Goal: Task Accomplishment & Management: Use online tool/utility

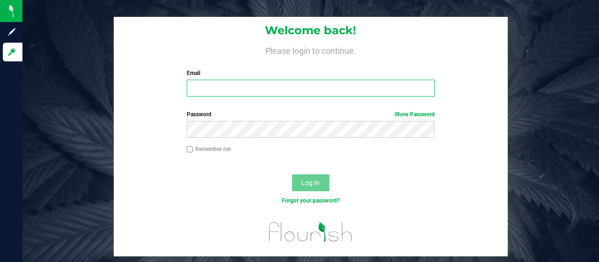
click at [246, 87] on input "Email" at bounding box center [311, 88] width 248 height 17
type input "ZMORALES@LIVEPARALLEL.COM"
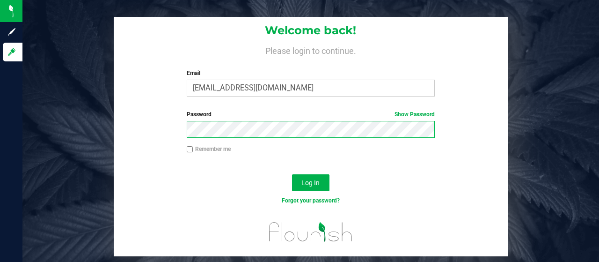
click at [292, 174] on button "Log In" at bounding box center [310, 182] width 37 height 17
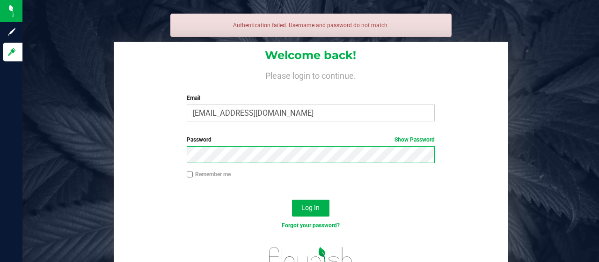
click at [292, 199] on button "Log In" at bounding box center [310, 207] width 37 height 17
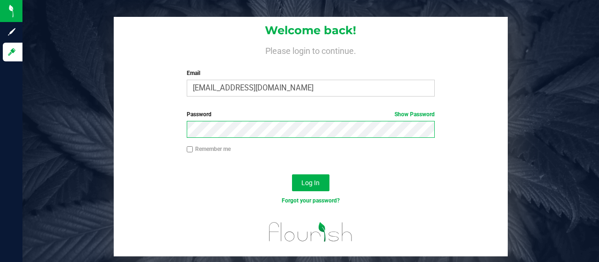
click at [292, 174] on button "Log In" at bounding box center [310, 182] width 37 height 17
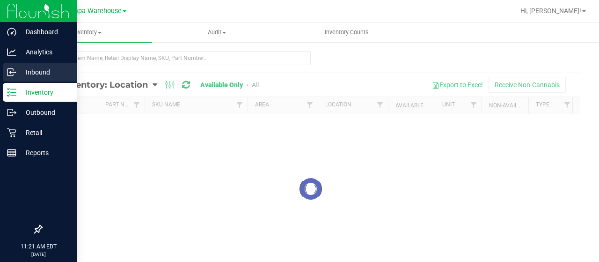
click at [11, 71] on icon at bounding box center [9, 71] width 1 height 1
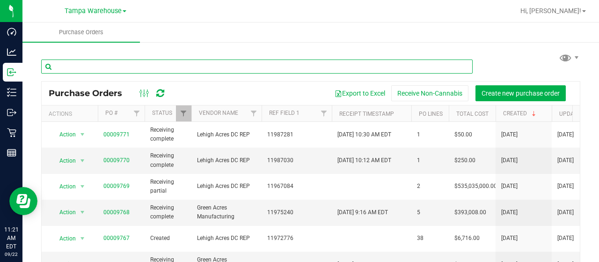
click at [116, 69] on input "text" at bounding box center [256, 66] width 431 height 14
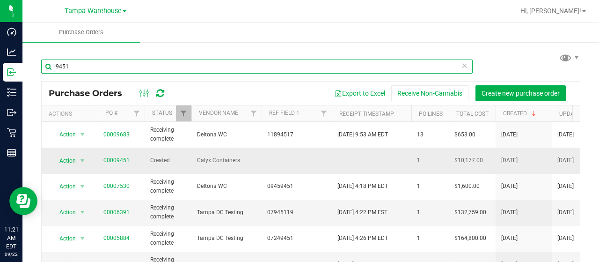
type input "9451"
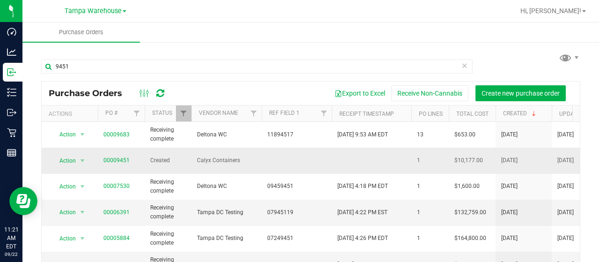
click at [110, 160] on span "00009451" at bounding box center [116, 160] width 26 height 9
click at [123, 158] on link "00009451" at bounding box center [116, 160] width 26 height 7
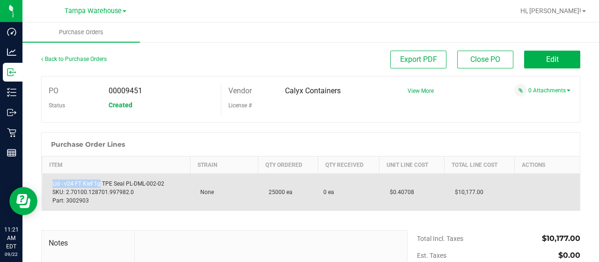
drag, startPoint x: 51, startPoint y: 182, endPoint x: 100, endPoint y: 187, distance: 48.4
click at [100, 187] on div "Lid - v24 FT Kief 1g TPE Seal PL-DML-002-02 SKU: 2.70100.128701.997982.0 Part: …" at bounding box center [116, 191] width 137 height 25
copy div "Lid - v24 FT Kief 1g"
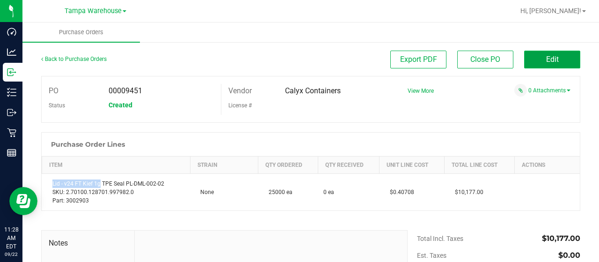
click at [557, 57] on button "Edit" at bounding box center [552, 60] width 56 height 18
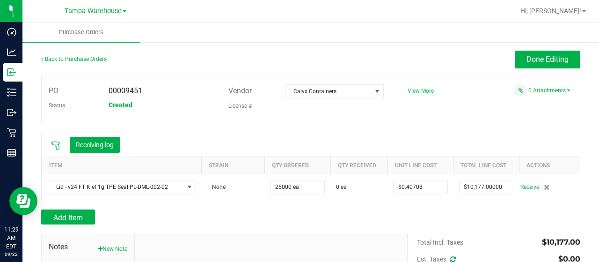
click at [416, 90] on span "View More" at bounding box center [420, 90] width 26 height 7
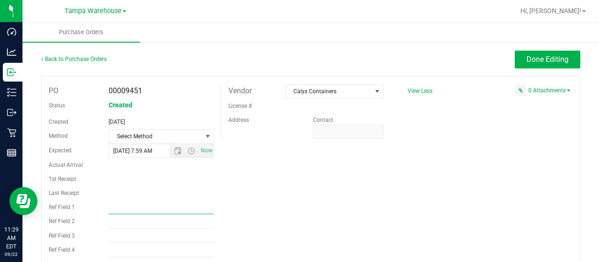
click at [119, 206] on input "Ref Field 1" at bounding box center [162, 207] width 106 height 14
type input "PO00009451"
click at [277, 196] on div "PO 00009451 Status Created Created Jul 24, 2025 Method Select Method Select Met…" at bounding box center [310, 177] width 539 height 203
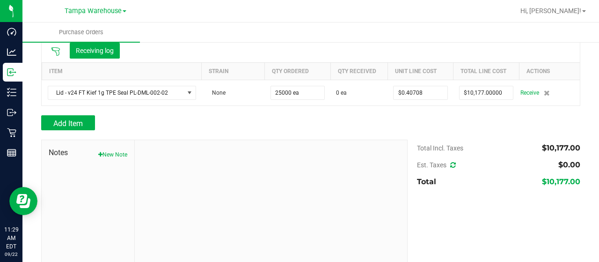
scroll to position [261, 0]
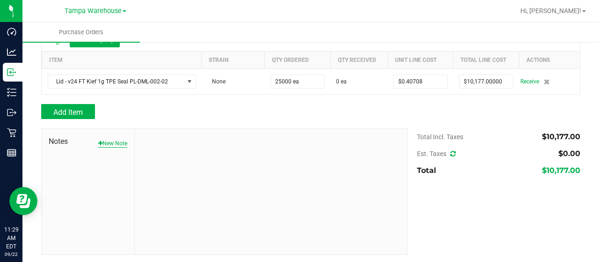
click at [121, 139] on button "New Note" at bounding box center [112, 143] width 29 height 8
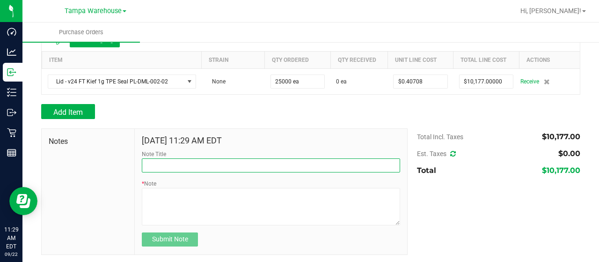
click at [166, 169] on input "Note Title" at bounding box center [271, 165] width 258 height 14
type input "RECEIVED #3002903"
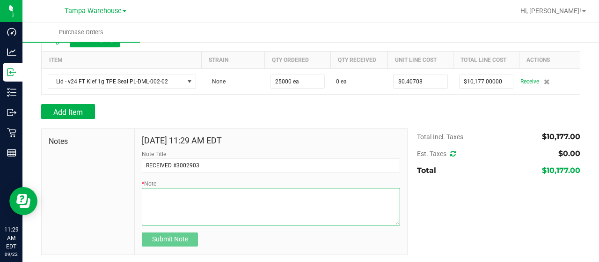
click at [235, 205] on textarea "* Note" at bounding box center [271, 206] width 258 height 37
type textarea "p"
paste textarea "Lid - v24 FT Kief 1g TPE Seal PL-DML-002-02 SKU: 2.70100.128701.997982.0 Part: …"
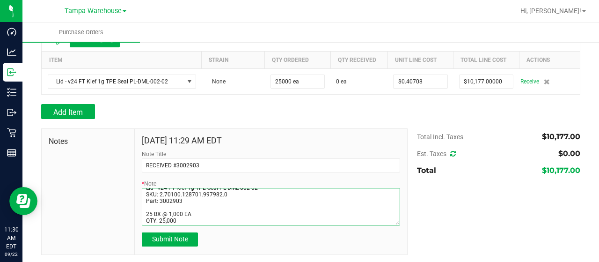
scroll to position [26, 0]
type textarea "PO00009451 Lid - v24 FT Kief 1g TPE Seal PL-DML-002-02 SKU: 2.70100.128701.9979…"
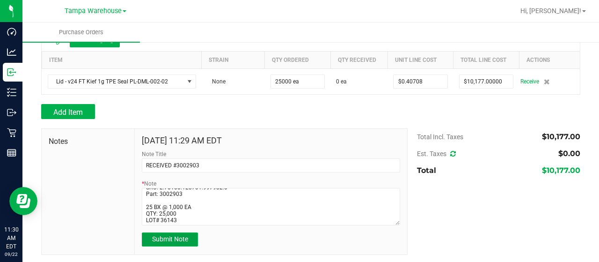
click at [171, 240] on span "Submit Note" at bounding box center [170, 238] width 36 height 7
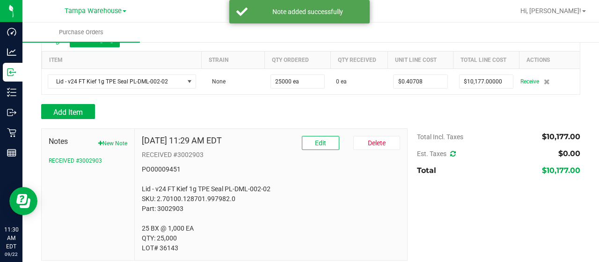
scroll to position [266, 0]
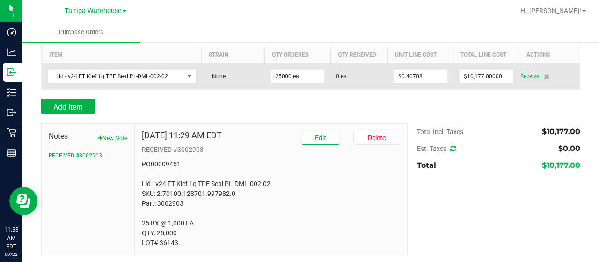
click at [520, 74] on span "Receive" at bounding box center [529, 76] width 19 height 11
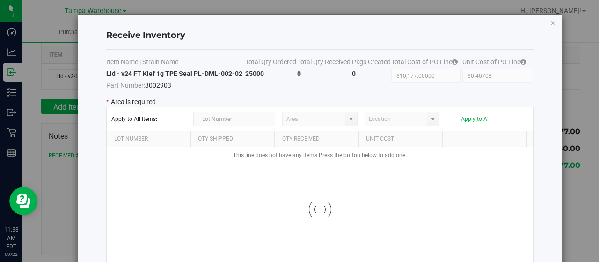
type input "State Pantry 1"
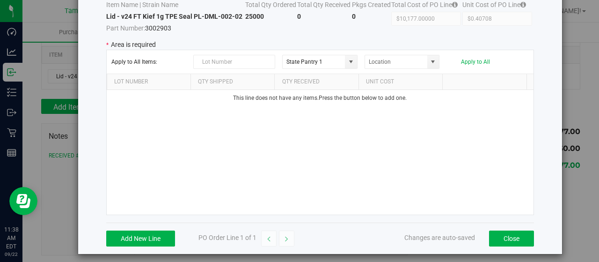
scroll to position [62, 0]
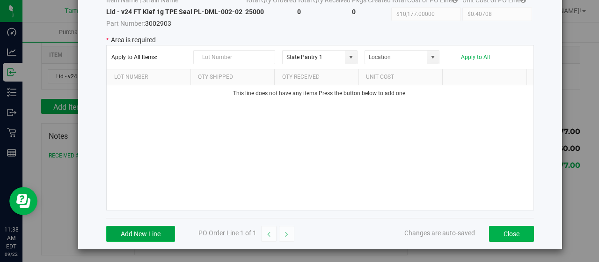
click at [137, 226] on button "Add New Line" at bounding box center [140, 234] width 69 height 16
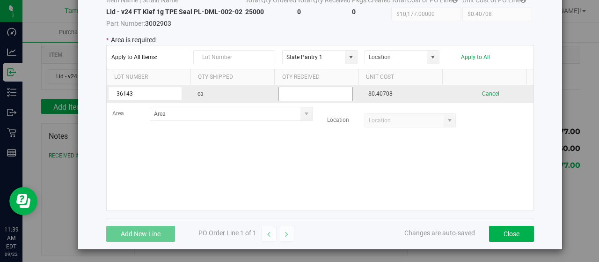
type input "36143"
click at [291, 93] on input "text" at bounding box center [315, 94] width 74 height 15
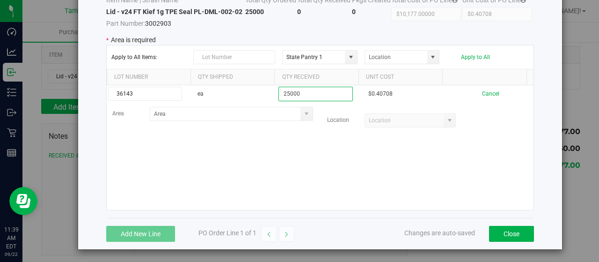
type input "25000"
click at [298, 159] on kendo-grid-list "36143 ea 25000 $0.40708 Cancel Area Location" at bounding box center [320, 147] width 427 height 124
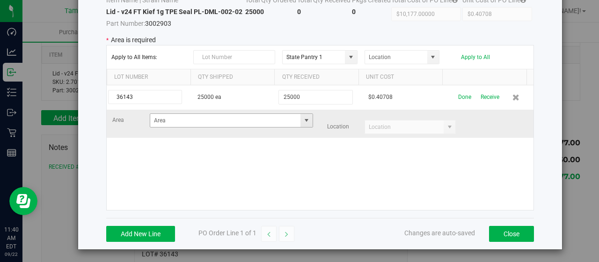
click at [303, 119] on span at bounding box center [306, 119] width 7 height 7
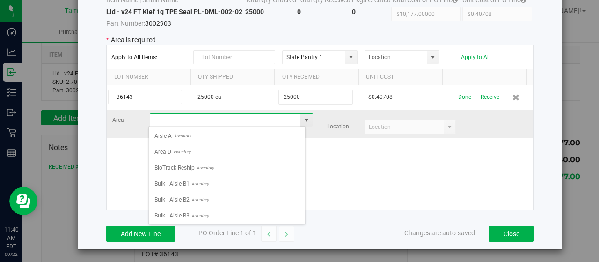
scroll to position [14, 157]
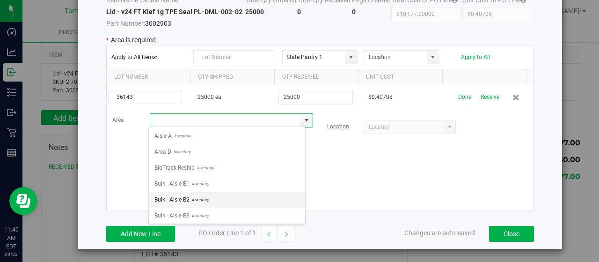
click at [202, 201] on span "Inventory" at bounding box center [198, 199] width 19 height 14
type input "Bulk - Aisle B2"
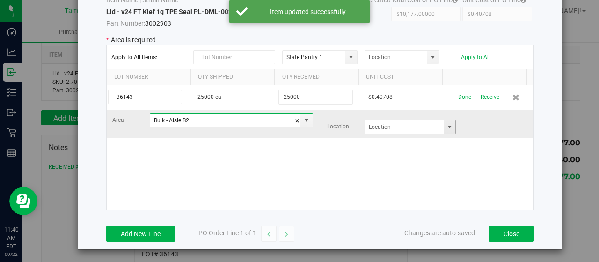
click at [446, 127] on span at bounding box center [449, 126] width 7 height 7
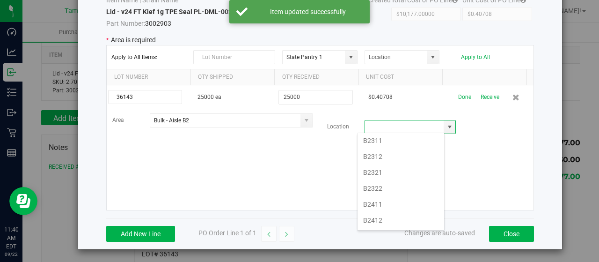
scroll to position [136, 0]
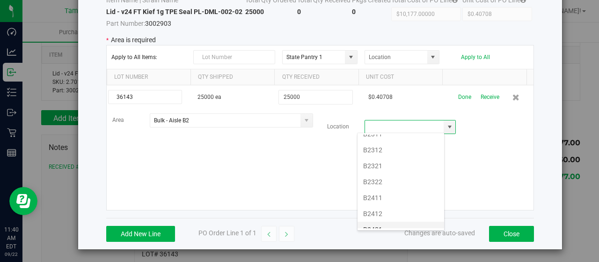
click at [387, 224] on li "B2421" at bounding box center [400, 229] width 87 height 16
type input "B2421"
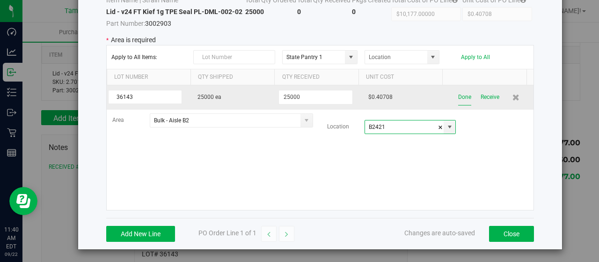
click at [458, 95] on button "Done" at bounding box center [464, 97] width 13 height 16
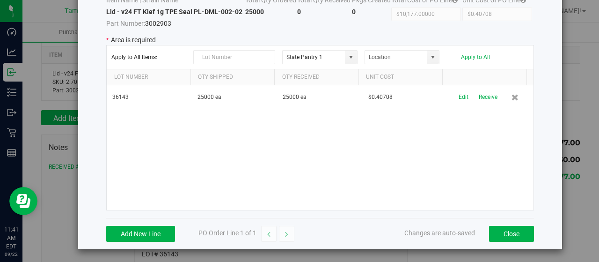
scroll to position [0, 0]
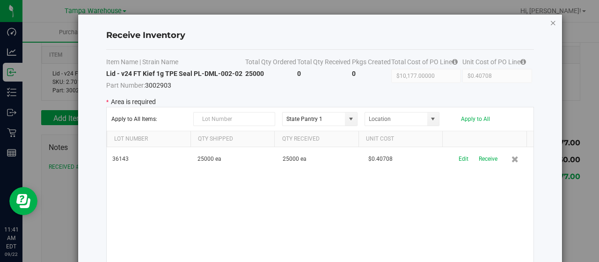
click at [550, 22] on icon "Close modal" at bounding box center [553, 22] width 7 height 11
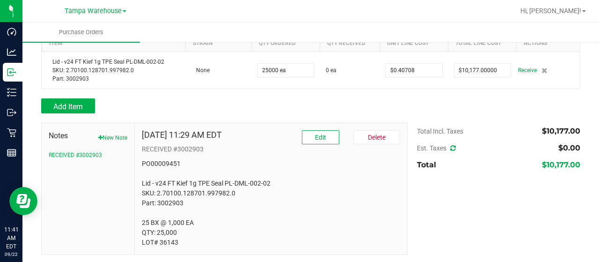
scroll to position [277, 0]
click at [315, 135] on span "Edit" at bounding box center [320, 137] width 11 height 7
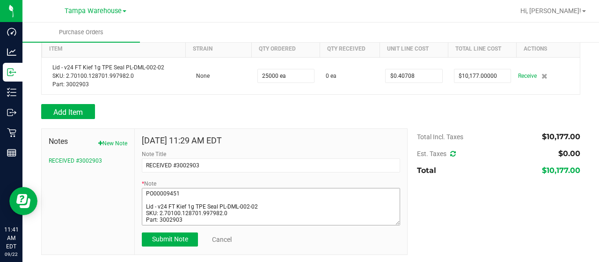
scroll to position [27, 0]
click at [207, 224] on form "Sep 22, 2025 11:29 AM EDT Note Title RECEIVED #3002903 * Note Submit Note Cancel" at bounding box center [271, 191] width 258 height 110
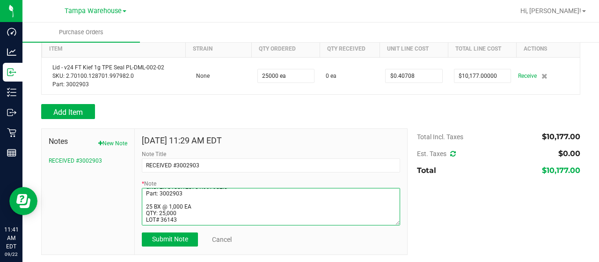
click at [197, 219] on textarea "* Note" at bounding box center [271, 206] width 258 height 37
type textarea "PO00009451 Lid - v24 FT Kief 1g TPE Seal PL-DML-002-02 SKU: 2.70100.128701.9979…"
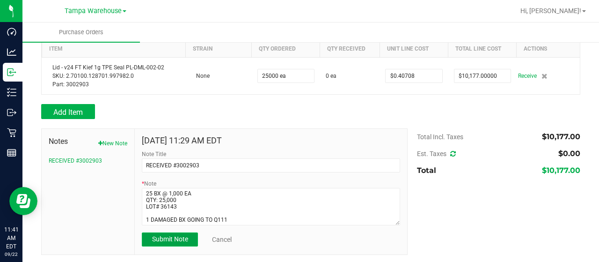
click at [180, 235] on span "Submit Note" at bounding box center [170, 238] width 36 height 7
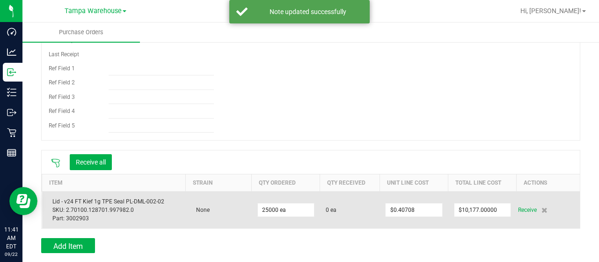
scroll to position [298, 0]
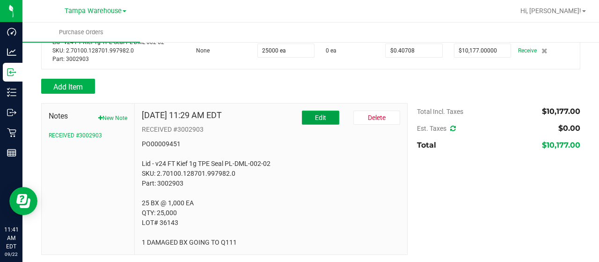
click at [315, 115] on span "Edit" at bounding box center [320, 117] width 11 height 7
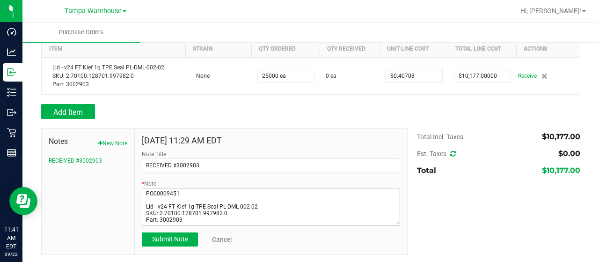
scroll to position [41, 0]
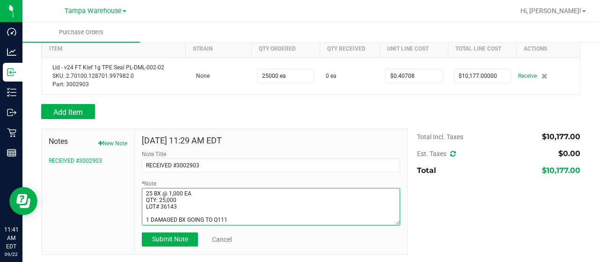
click at [256, 214] on textarea "* Note" at bounding box center [271, 206] width 258 height 37
click at [258, 216] on textarea "* Note" at bounding box center [271, 206] width 258 height 37
type textarea "PO00009451 Lid - v24 FT Kief 1g TPE Seal PL-DML-002-02 SKU: 2.70100.128701.9979…"
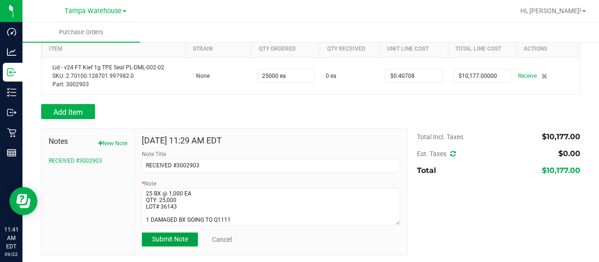
click at [176, 238] on span "Submit Note" at bounding box center [170, 238] width 36 height 7
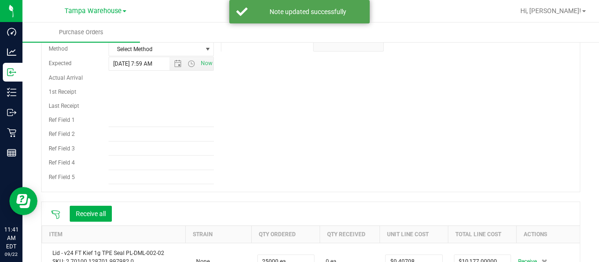
scroll to position [0, 0]
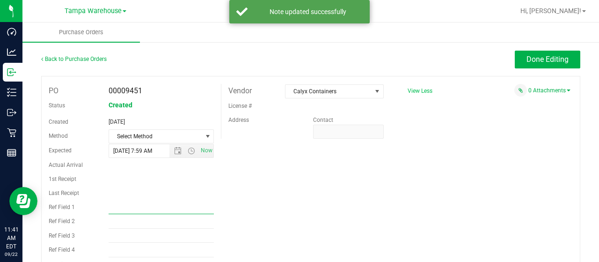
click at [142, 204] on input "Ref Field 1" at bounding box center [162, 207] width 106 height 14
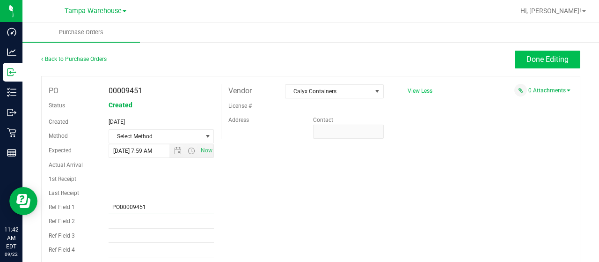
type input "PO00009451"
click at [537, 66] on button "Done Editing" at bounding box center [547, 60] width 65 height 18
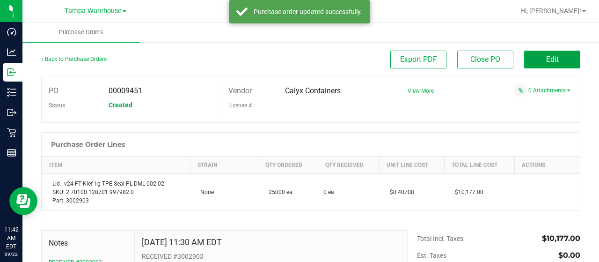
click at [546, 61] on span "Edit" at bounding box center [552, 59] width 13 height 9
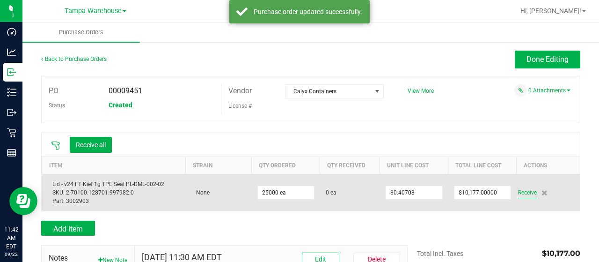
click at [523, 192] on span "Receive" at bounding box center [527, 192] width 19 height 11
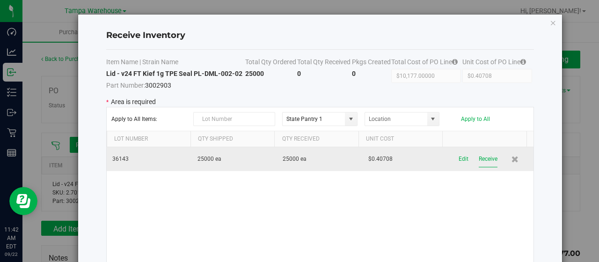
click at [480, 160] on button "Receive" at bounding box center [488, 159] width 19 height 16
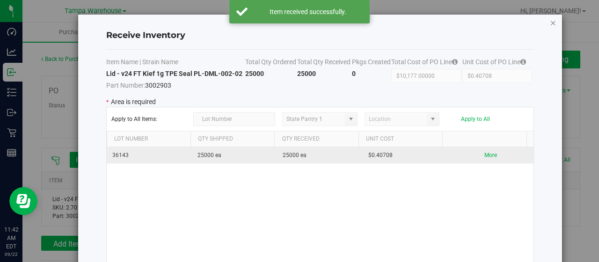
click at [550, 25] on icon "Close modal" at bounding box center [553, 22] width 7 height 11
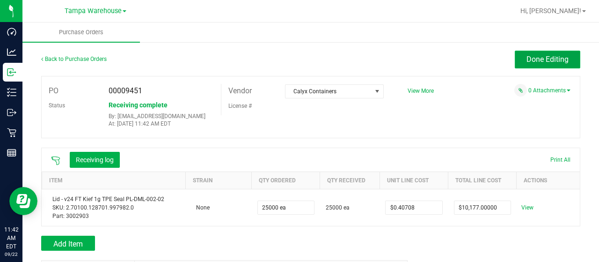
click at [536, 54] on button "Done Editing" at bounding box center [547, 60] width 65 height 18
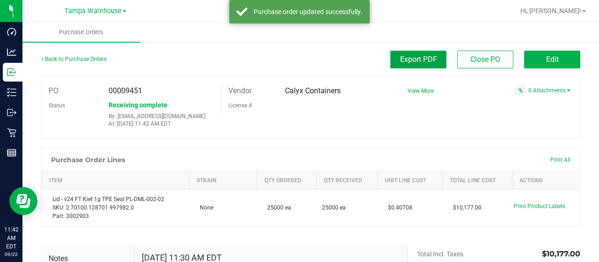
click at [413, 67] on button "Export PDF" at bounding box center [418, 60] width 56 height 18
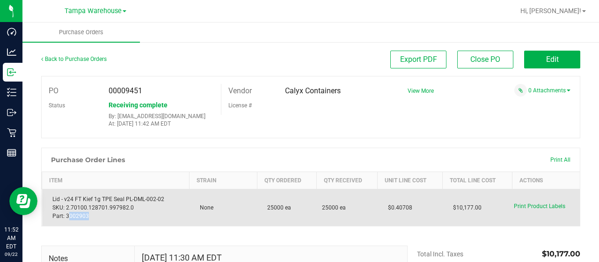
drag, startPoint x: 97, startPoint y: 216, endPoint x: 67, endPoint y: 218, distance: 30.0
click at [67, 218] on div "Lid - v24 FT Kief 1g TPE Seal PL-DML-002-02 SKU: 2.70100.128701.997982.0 Part: …" at bounding box center [116, 207] width 136 height 25
click at [95, 218] on div "Lid - v24 FT Kief 1g TPE Seal PL-DML-002-02 SKU: 2.70100.128701.997982.0 Part: …" at bounding box center [116, 207] width 136 height 25
drag, startPoint x: 95, startPoint y: 218, endPoint x: 65, endPoint y: 216, distance: 30.1
click at [65, 216] on div "Lid - v24 FT Kief 1g TPE Seal PL-DML-002-02 SKU: 2.70100.128701.997982.0 Part: …" at bounding box center [116, 207] width 136 height 25
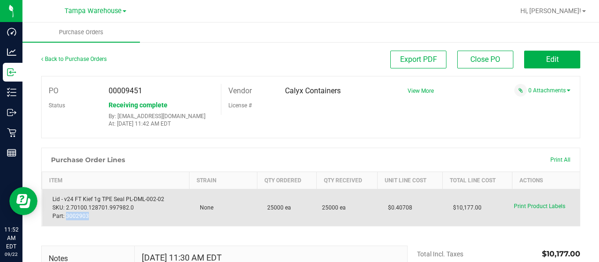
copy div "3002903"
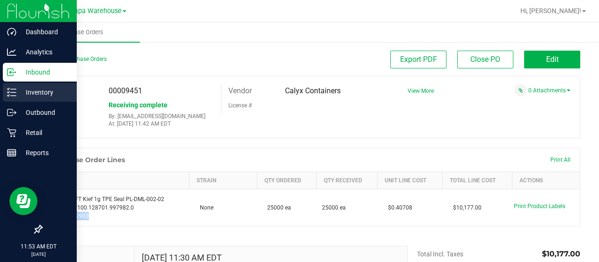
click at [16, 88] on p "Inventory" at bounding box center [44, 92] width 56 height 11
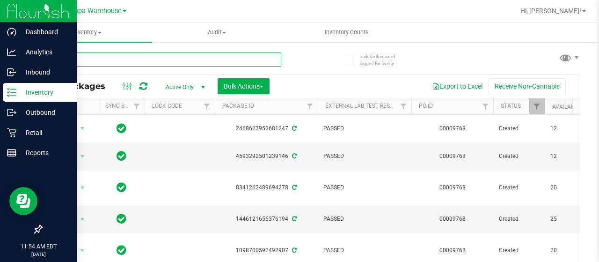
click at [85, 65] on input "text" at bounding box center [161, 59] width 240 height 14
paste input "3002903"
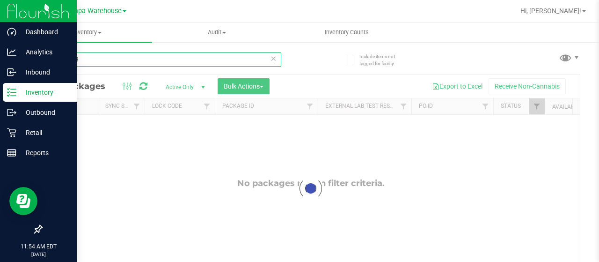
type input "3002903"
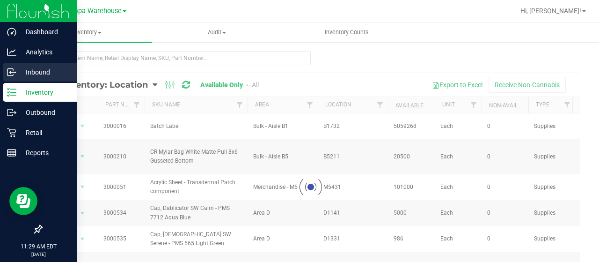
click at [8, 73] on icon at bounding box center [11, 71] width 9 height 9
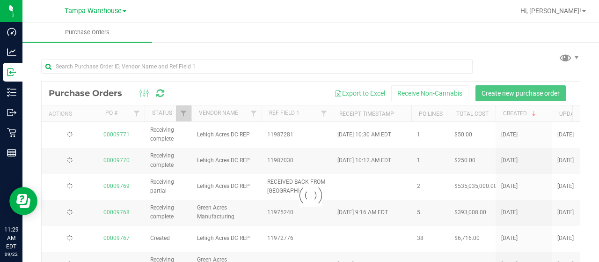
click at [167, 52] on div at bounding box center [310, 66] width 539 height 30
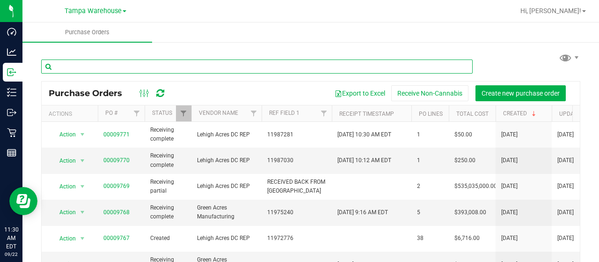
click at [182, 65] on input "text" at bounding box center [256, 66] width 431 height 14
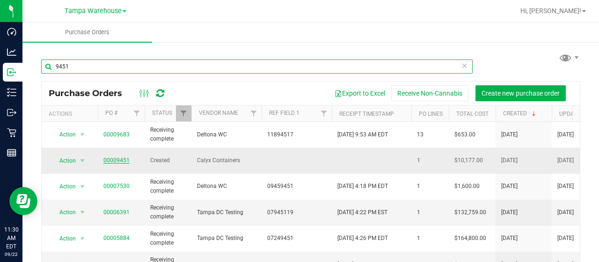
type input "9451"
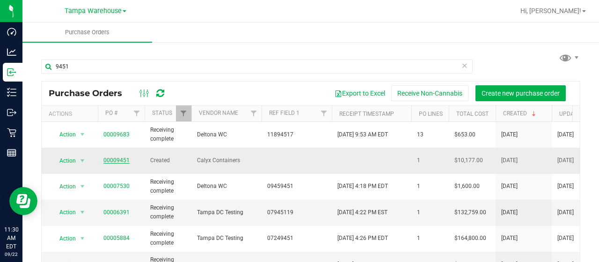
click at [110, 158] on link "00009451" at bounding box center [116, 160] width 26 height 7
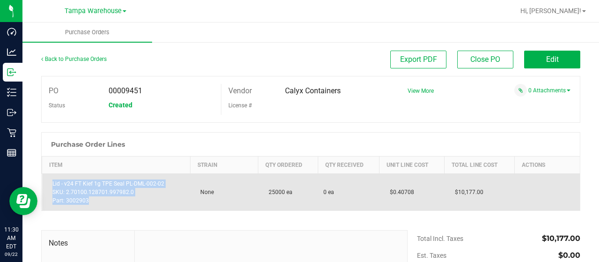
drag, startPoint x: 110, startPoint y: 204, endPoint x: 43, endPoint y: 185, distance: 69.8
click at [43, 185] on td "Lid - v24 FT Kief 1g TPE Seal PL-DML-002-02 SKU: 2.70100.128701.997982.0 Part: …" at bounding box center [116, 192] width 148 height 37
copy div "Lid - v24 FT Kief 1g TPE Seal PL-DML-002-02 SKU: 2.70100.128701.997982.0 Part: …"
click at [99, 183] on div "Lid - v24 FT Kief 1g TPE Seal PL-DML-002-02 SKU: 2.70100.128701.997982.0 Part: …" at bounding box center [116, 191] width 137 height 25
drag, startPoint x: 52, startPoint y: 182, endPoint x: 101, endPoint y: 182, distance: 48.2
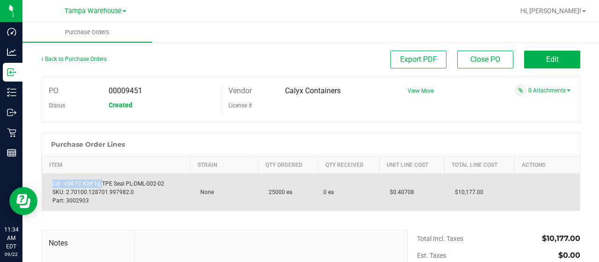
click at [101, 182] on div "Lid - v24 FT Kief 1g TPE Seal PL-DML-002-02 SKU: 2.70100.128701.997982.0 Part: …" at bounding box center [116, 191] width 137 height 25
copy div "Lid - v24 FT Kief 1g"
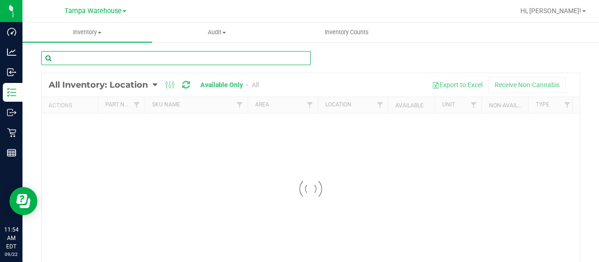
click at [171, 56] on input "text" at bounding box center [175, 58] width 269 height 14
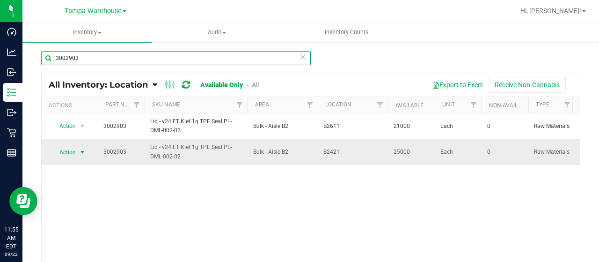
type input "3002903"
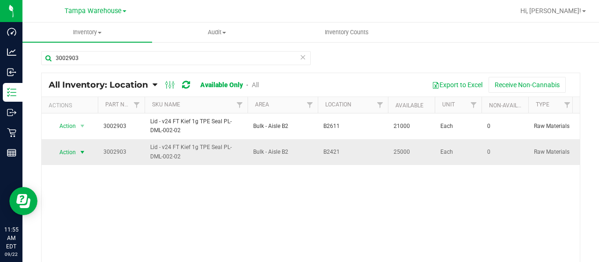
click at [80, 151] on span "select" at bounding box center [82, 151] width 7 height 7
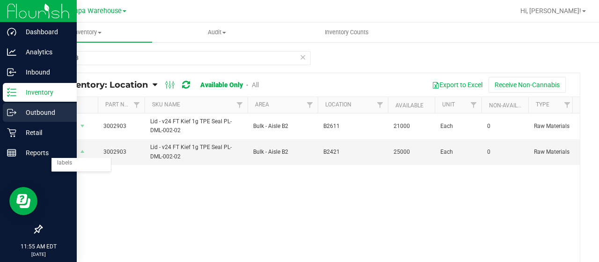
click at [23, 114] on p "Outbound" at bounding box center [44, 112] width 56 height 11
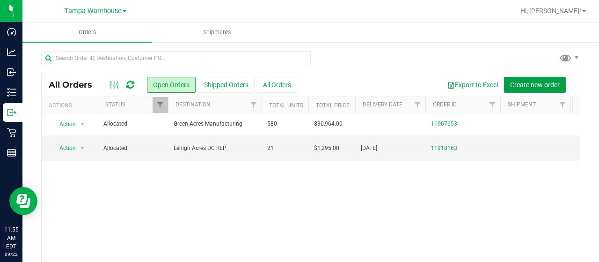
click at [531, 84] on span "Create new order" at bounding box center [535, 84] width 50 height 7
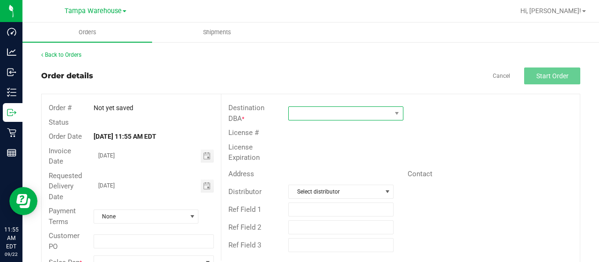
click at [339, 113] on span at bounding box center [340, 113] width 102 height 13
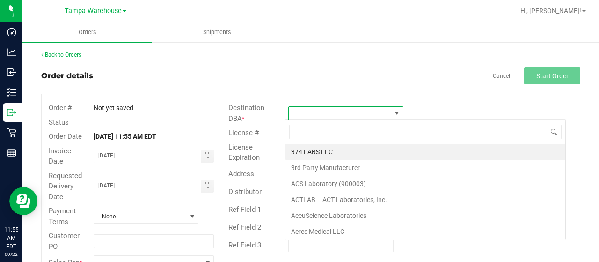
scroll to position [14, 113]
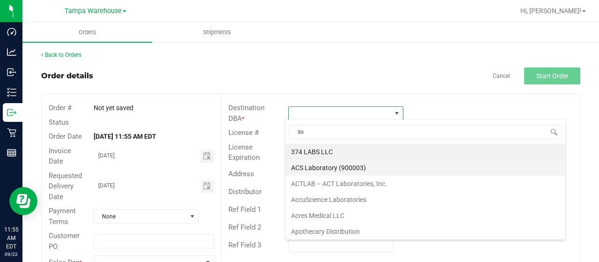
type input "sun"
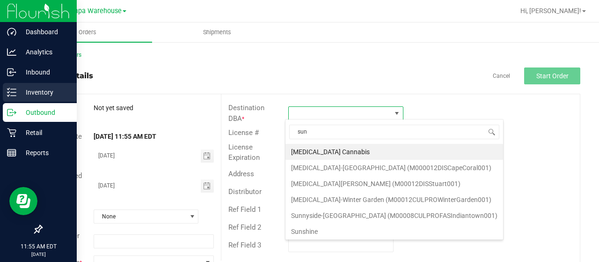
click at [10, 93] on icon at bounding box center [11, 91] width 9 height 9
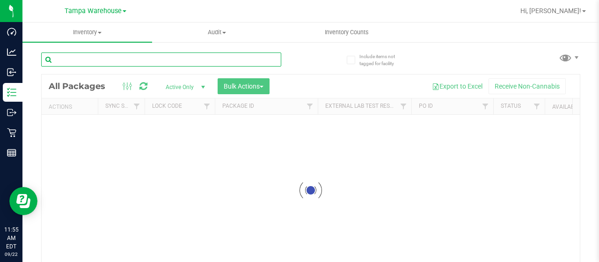
click at [126, 58] on input "text" at bounding box center [161, 59] width 240 height 14
paste input "3002903"
type input "3002903"
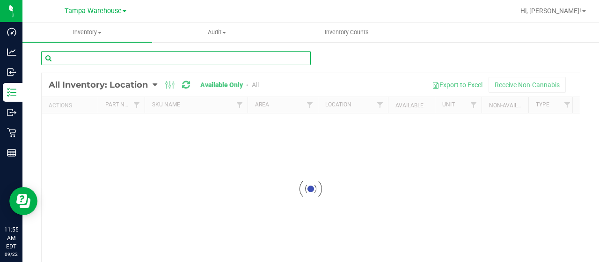
click at [208, 57] on input "text" at bounding box center [175, 58] width 269 height 14
paste input "3002903"
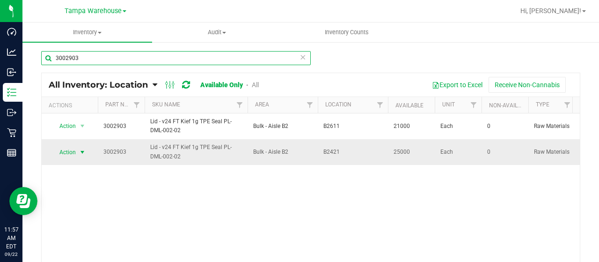
type input "3002903"
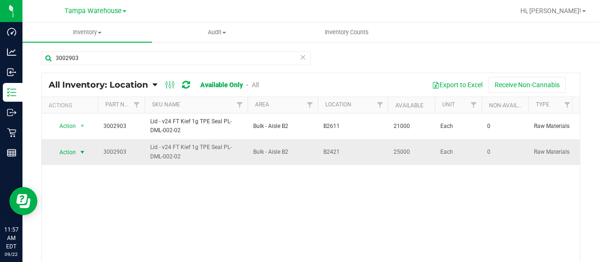
click at [81, 152] on span "select" at bounding box center [82, 151] width 7 height 7
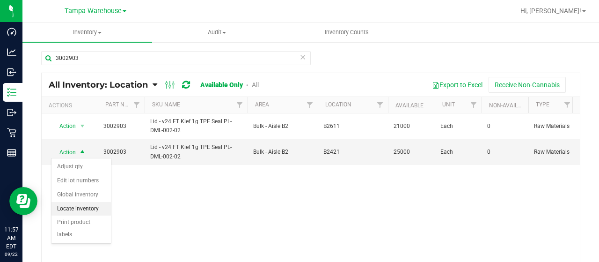
click at [80, 206] on li "Locate inventory" at bounding box center [80, 209] width 59 height 14
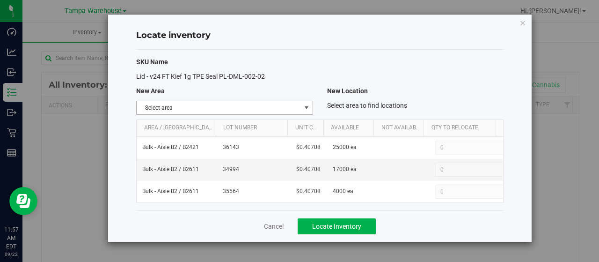
click at [284, 106] on span "Select area" at bounding box center [219, 107] width 164 height 13
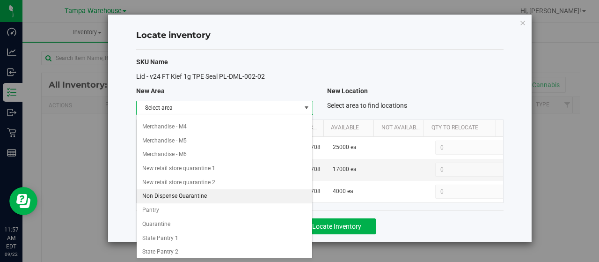
scroll to position [273, 0]
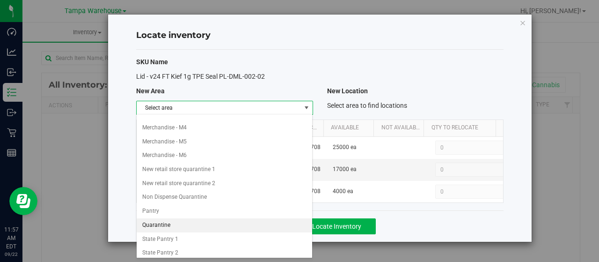
click at [184, 218] on li "Quarantine" at bounding box center [225, 225] width 176 height 14
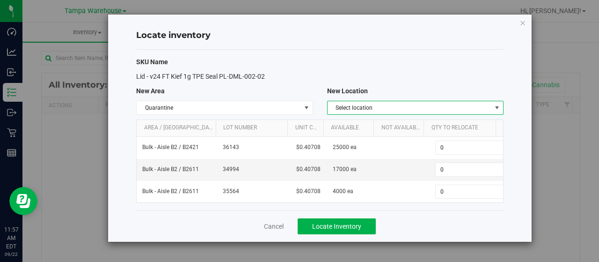
click at [434, 101] on span "Select location" at bounding box center [409, 107] width 164 height 13
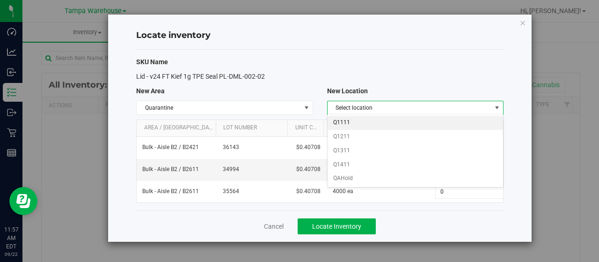
click at [408, 122] on li "Q1111" at bounding box center [415, 123] width 176 height 14
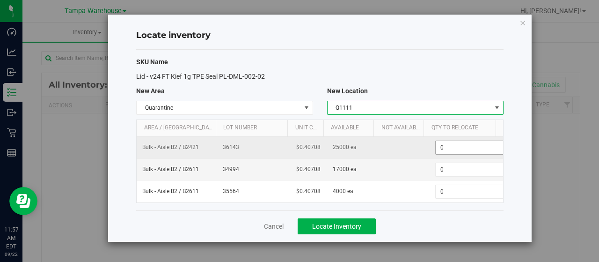
click at [456, 148] on span "0 0" at bounding box center [470, 147] width 70 height 14
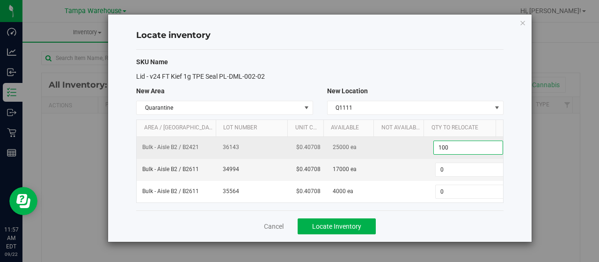
type input "1000"
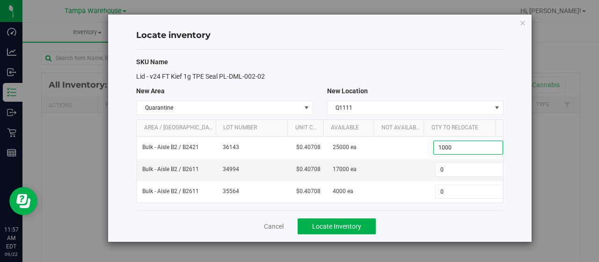
type input "1,000"
click at [428, 81] on div "Lid - v24 FT Kief 1g TPE Seal PL-DML-002-02" at bounding box center [319, 77] width 381 height 10
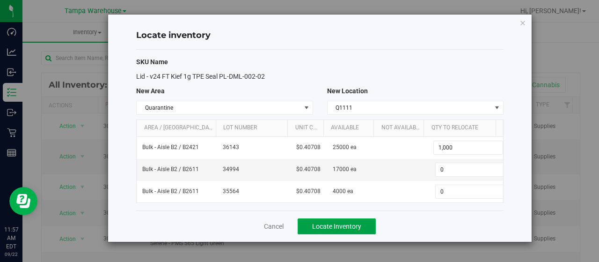
click at [356, 222] on span "Locate Inventory" at bounding box center [336, 225] width 49 height 7
